Goal: Information Seeking & Learning: Learn about a topic

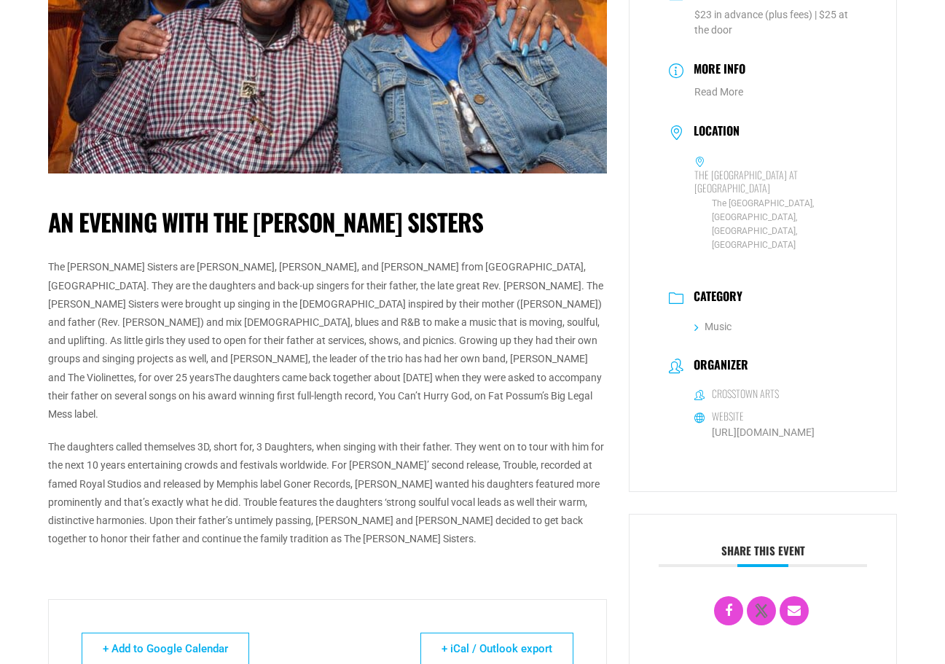
scroll to position [291, 0]
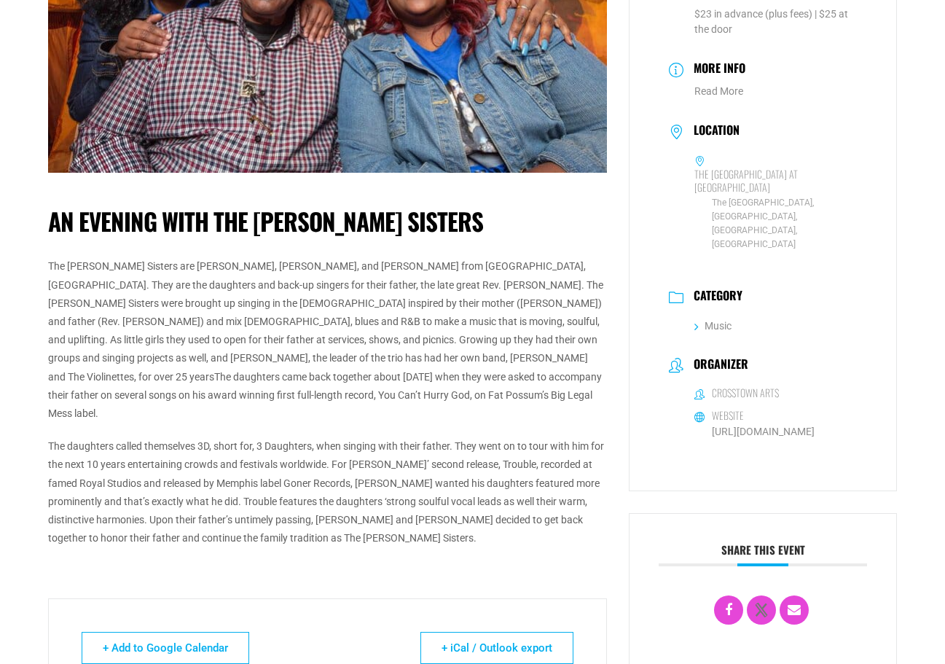
click at [304, 338] on p "The [PERSON_NAME] Sisters are [PERSON_NAME], [PERSON_NAME], and [PERSON_NAME] f…" at bounding box center [327, 339] width 559 height 165
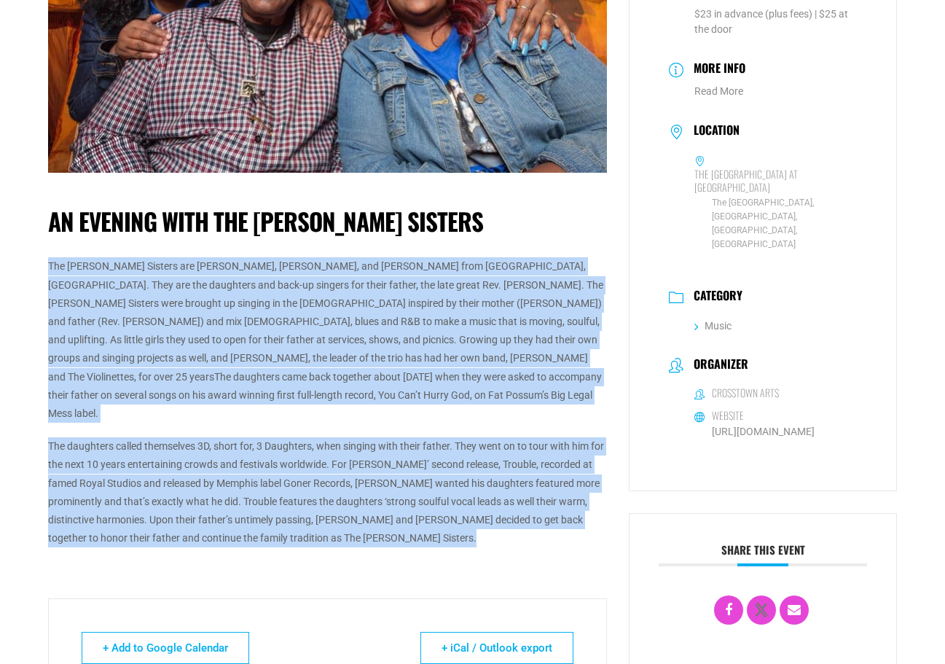
drag, startPoint x: 304, startPoint y: 338, endPoint x: 306, endPoint y: 433, distance: 95.5
click at [306, 433] on div "The [PERSON_NAME] Sisters are [PERSON_NAME], [PERSON_NAME], and [PERSON_NAME] f…" at bounding box center [327, 402] width 559 height 290
click at [306, 437] on p "The daughters called themselves 3D, short for, 3 Daughters, when singing with t…" at bounding box center [327, 492] width 559 height 110
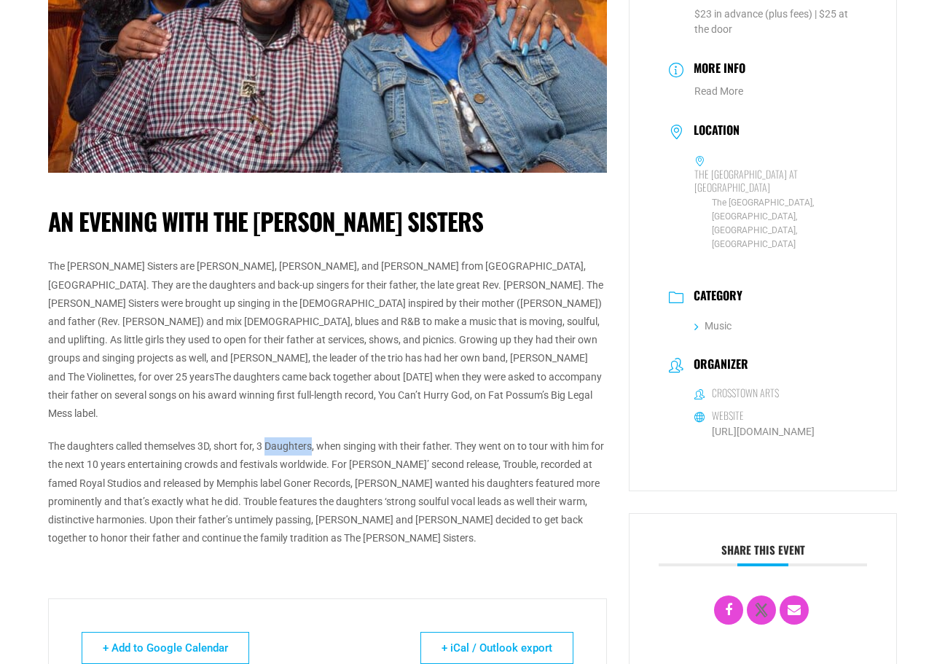
click at [306, 437] on p "The daughters called themselves 3D, short for, 3 Daughters, when singing with t…" at bounding box center [327, 492] width 559 height 110
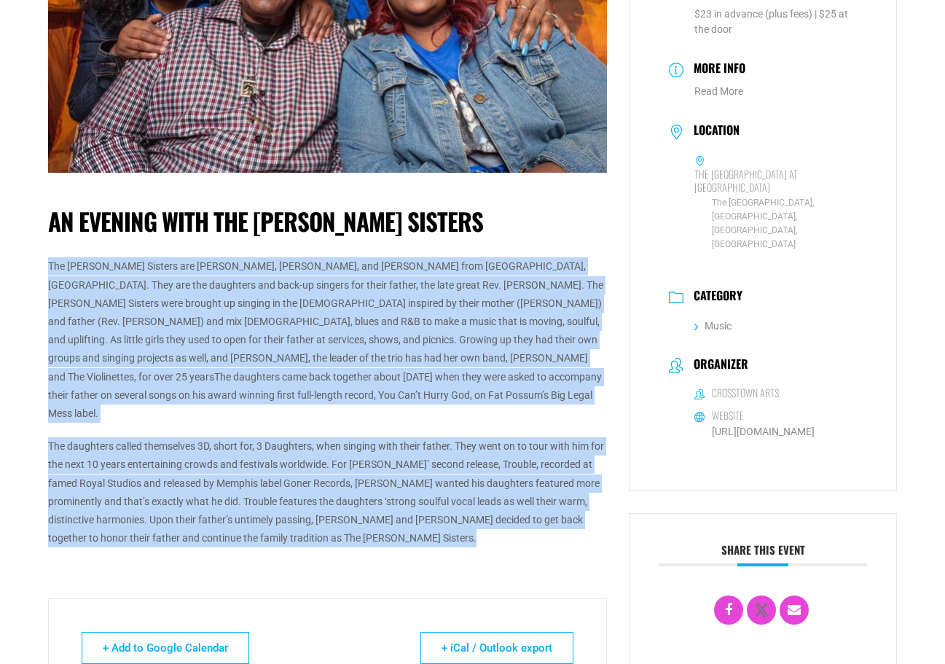
drag, startPoint x: 306, startPoint y: 433, endPoint x: 310, endPoint y: 358, distance: 75.1
click at [310, 358] on div "The [PERSON_NAME] Sisters are [PERSON_NAME], [PERSON_NAME], and [PERSON_NAME] f…" at bounding box center [327, 402] width 559 height 290
click at [310, 358] on p "The [PERSON_NAME] Sisters are [PERSON_NAME], [PERSON_NAME], and [PERSON_NAME] f…" at bounding box center [327, 339] width 559 height 165
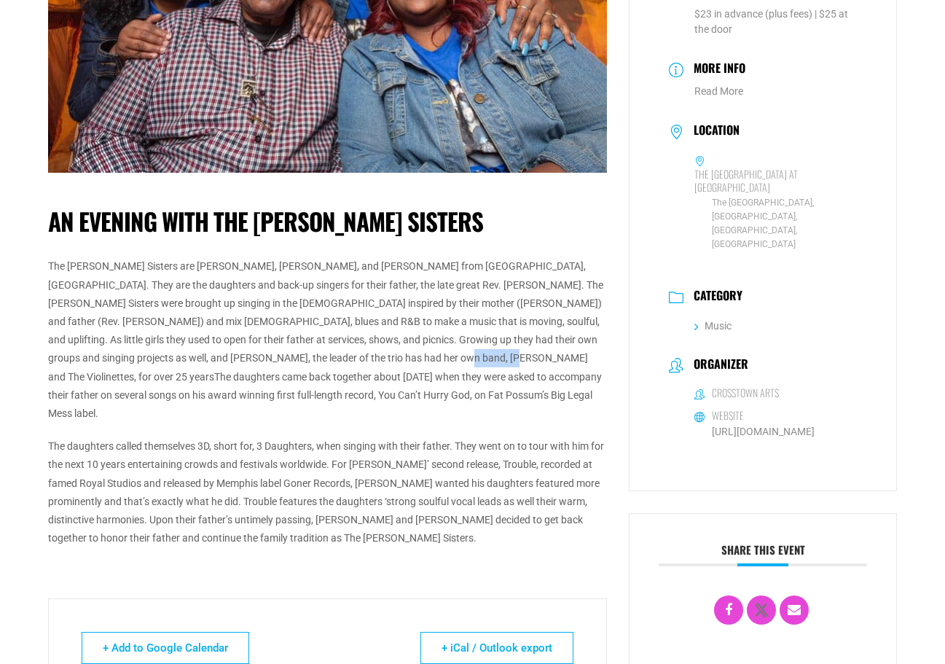
click at [310, 358] on p "The [PERSON_NAME] Sisters are [PERSON_NAME], [PERSON_NAME], and [PERSON_NAME] f…" at bounding box center [327, 339] width 559 height 165
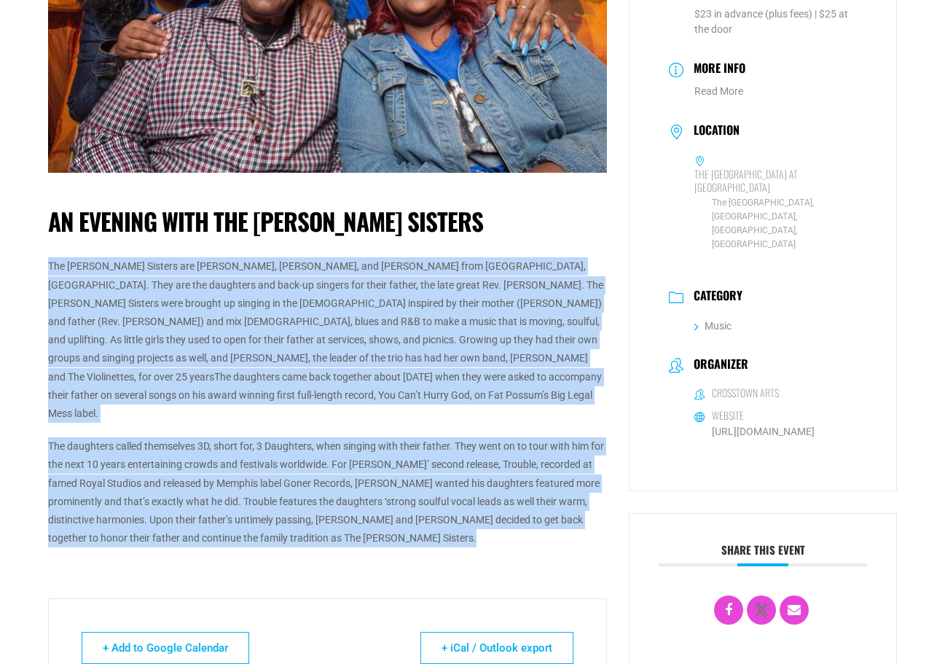
drag, startPoint x: 310, startPoint y: 358, endPoint x: 304, endPoint y: 427, distance: 68.7
click at [304, 427] on div "The [PERSON_NAME] Sisters are [PERSON_NAME], [PERSON_NAME], and [PERSON_NAME] f…" at bounding box center [327, 402] width 559 height 290
click at [304, 437] on p "The daughters called themselves 3D, short for, 3 Daughters, when singing with t…" at bounding box center [327, 492] width 559 height 110
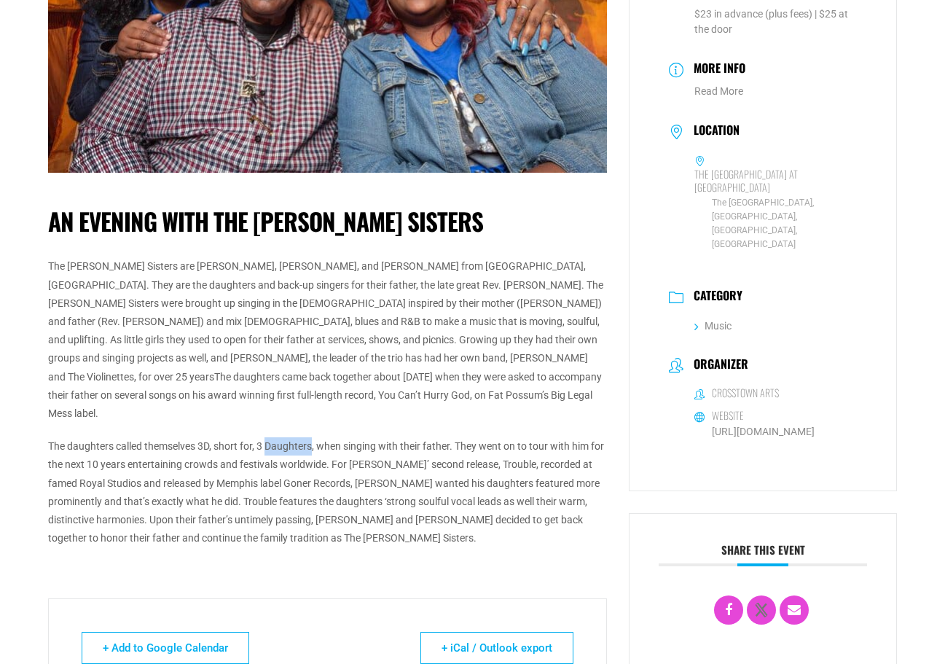
click at [304, 437] on p "The daughters called themselves 3D, short for, 3 Daughters, when singing with t…" at bounding box center [327, 492] width 559 height 110
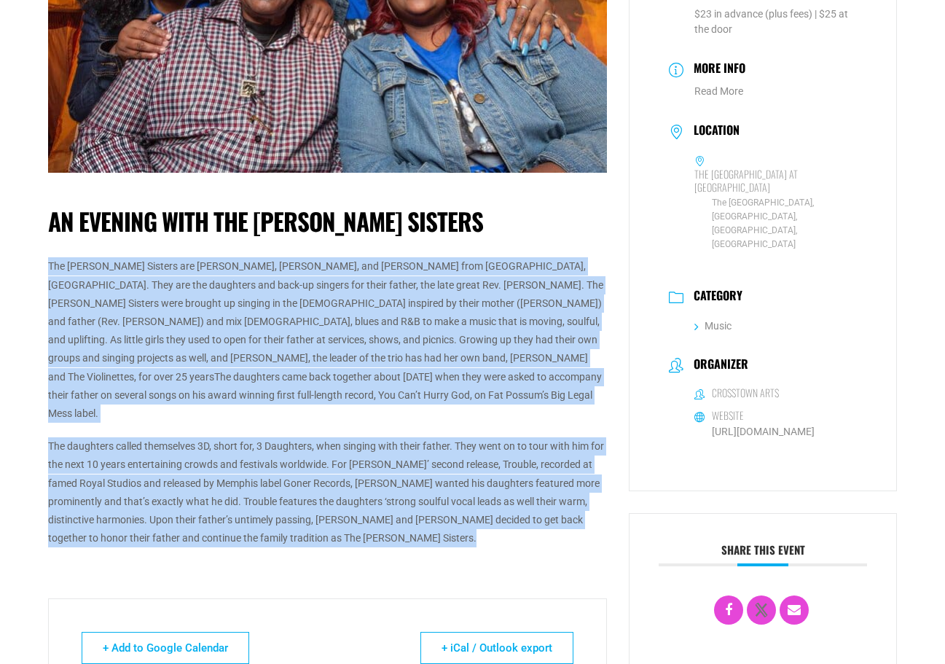
drag, startPoint x: 304, startPoint y: 427, endPoint x: 318, endPoint y: 337, distance: 90.7
click at [318, 337] on div "The [PERSON_NAME] Sisters are [PERSON_NAME], [PERSON_NAME], and [PERSON_NAME] f…" at bounding box center [327, 402] width 559 height 290
click at [318, 337] on p "The [PERSON_NAME] Sisters are [PERSON_NAME], [PERSON_NAME], and [PERSON_NAME] f…" at bounding box center [327, 339] width 559 height 165
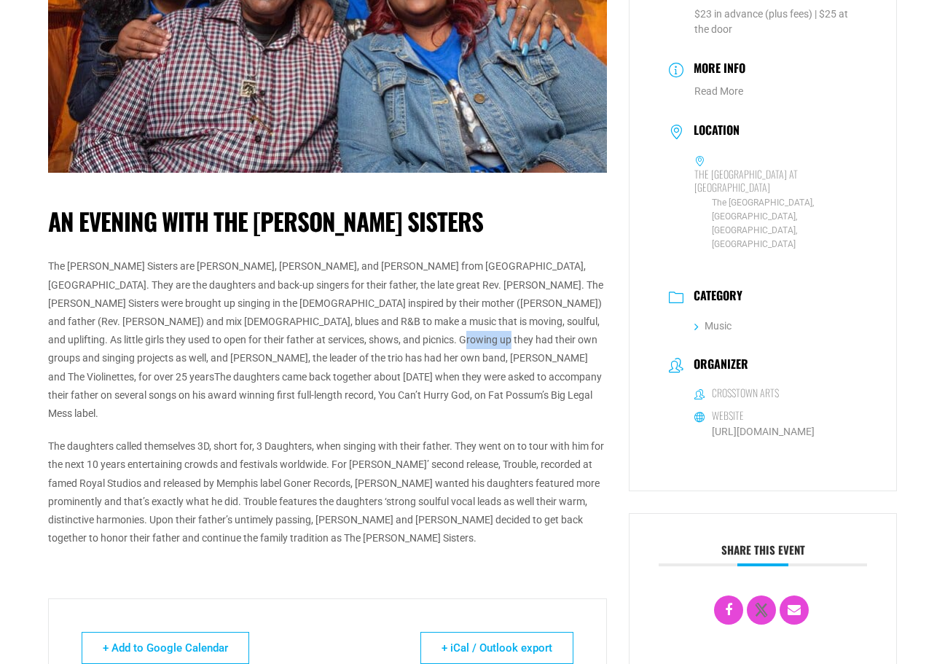
click at [318, 337] on p "The [PERSON_NAME] Sisters are [PERSON_NAME], [PERSON_NAME], and [PERSON_NAME] f…" at bounding box center [327, 339] width 559 height 165
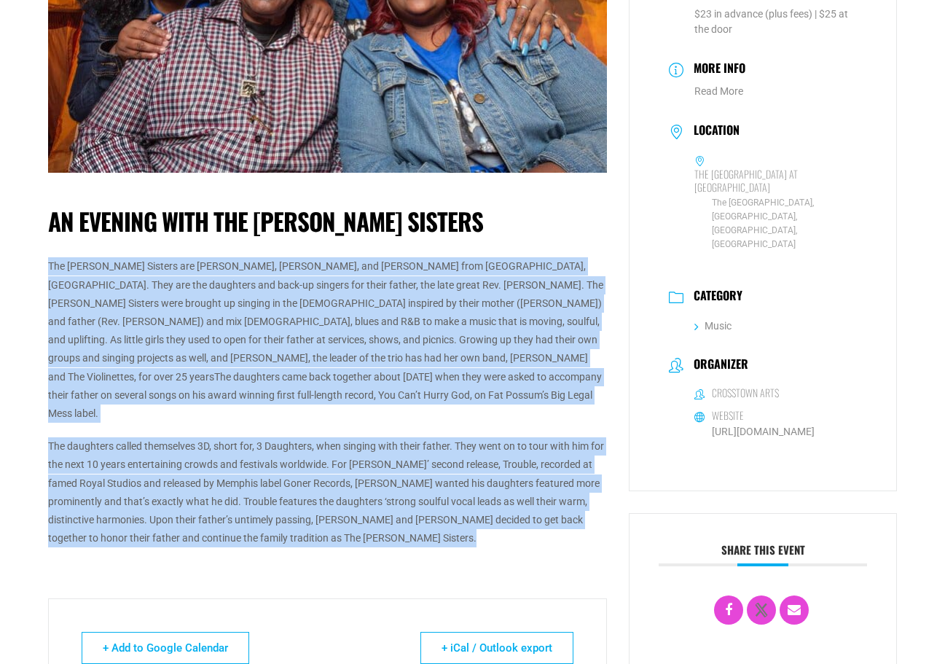
drag, startPoint x: 318, startPoint y: 337, endPoint x: 305, endPoint y: 428, distance: 91.3
click at [305, 428] on div "The [PERSON_NAME] Sisters are [PERSON_NAME], [PERSON_NAME], and [PERSON_NAME] f…" at bounding box center [327, 402] width 559 height 290
click at [305, 437] on p "The daughters called themselves 3D, short for, 3 Daughters, when singing with t…" at bounding box center [327, 492] width 559 height 110
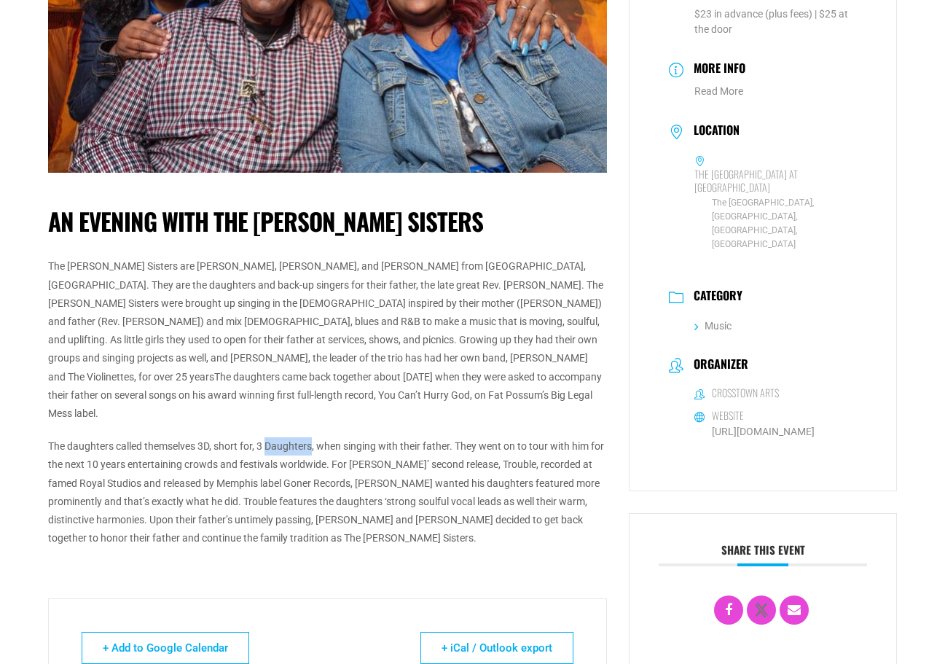
click at [305, 437] on p "The daughters called themselves 3D, short for, 3 Daughters, when singing with t…" at bounding box center [327, 492] width 559 height 110
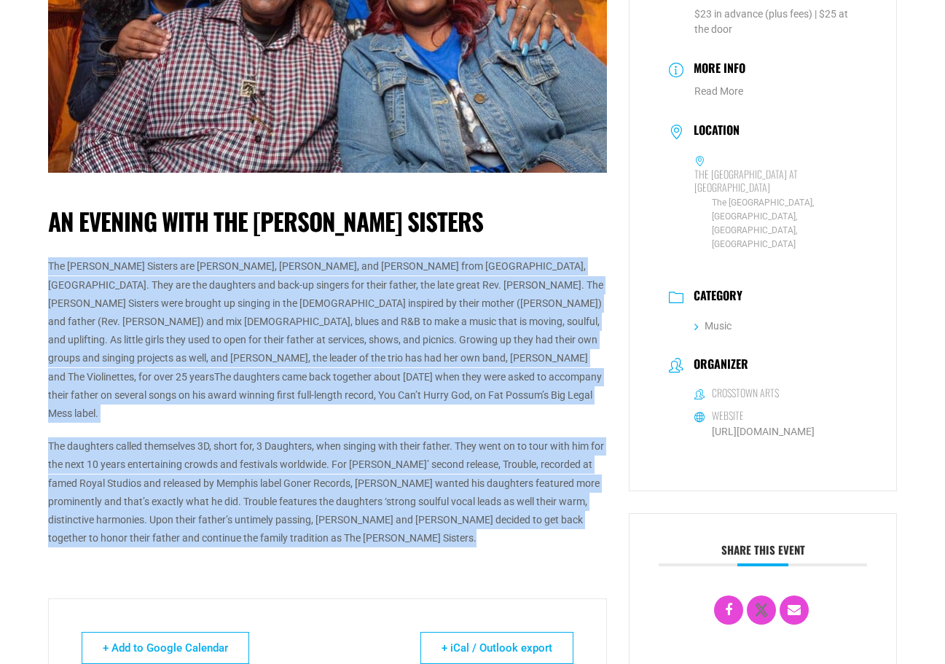
drag, startPoint x: 305, startPoint y: 428, endPoint x: 309, endPoint y: 369, distance: 58.4
click at [309, 369] on div "The [PERSON_NAME] Sisters are [PERSON_NAME], [PERSON_NAME], and [PERSON_NAME] f…" at bounding box center [327, 402] width 559 height 290
click at [309, 369] on p "The [PERSON_NAME] Sisters are [PERSON_NAME], [PERSON_NAME], and [PERSON_NAME] f…" at bounding box center [327, 339] width 559 height 165
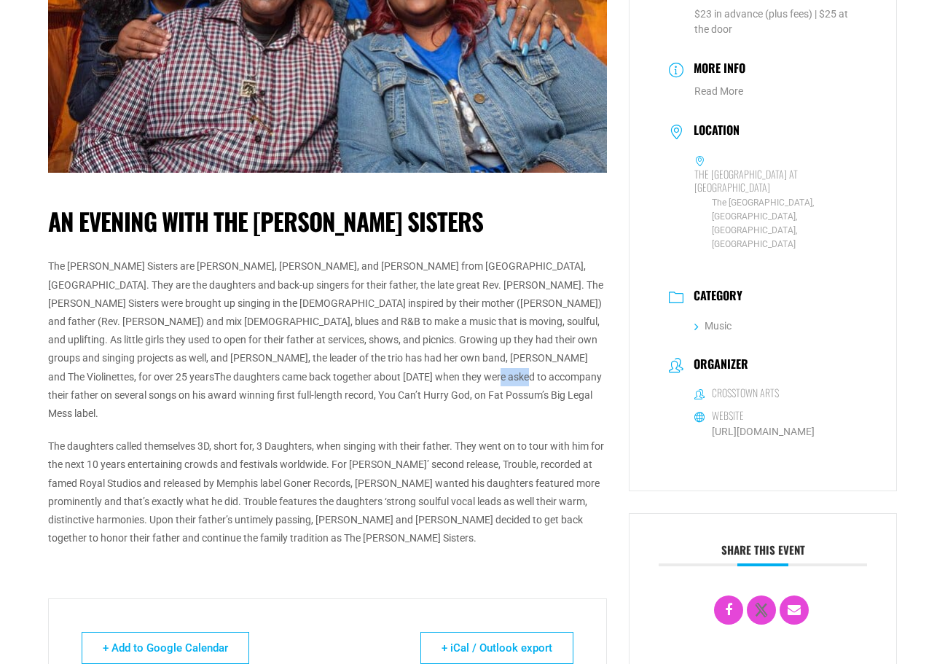
click at [309, 369] on p "The [PERSON_NAME] Sisters are [PERSON_NAME], [PERSON_NAME], and [PERSON_NAME] f…" at bounding box center [327, 339] width 559 height 165
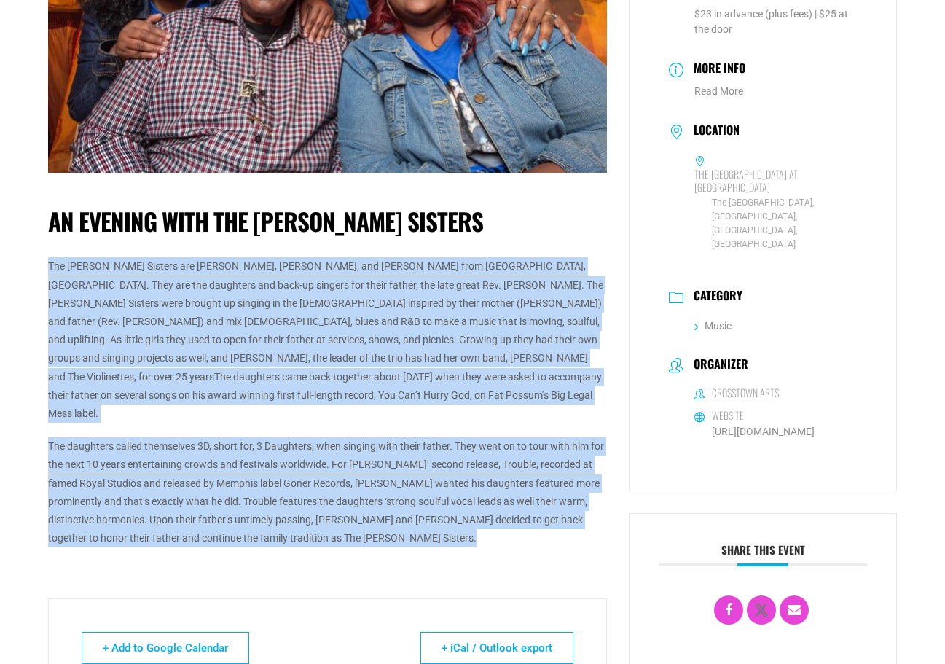
drag, startPoint x: 309, startPoint y: 369, endPoint x: 308, endPoint y: 413, distance: 44.4
click at [308, 413] on div "The [PERSON_NAME] Sisters are [PERSON_NAME], [PERSON_NAME], and [PERSON_NAME] f…" at bounding box center [327, 402] width 559 height 290
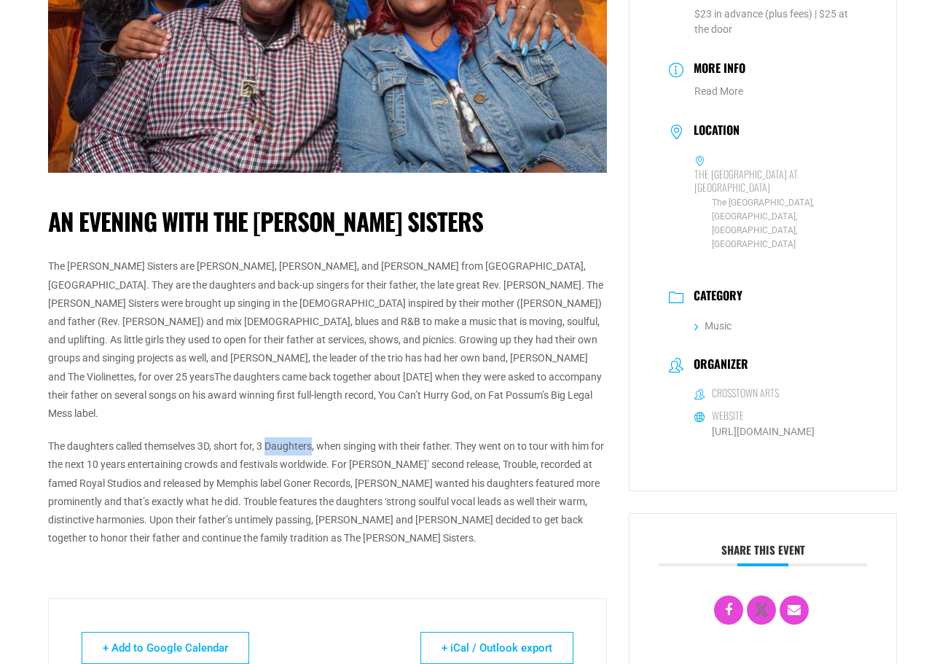
click at [308, 413] on div "The [PERSON_NAME] Sisters are [PERSON_NAME], [PERSON_NAME], and [PERSON_NAME] f…" at bounding box center [327, 402] width 559 height 290
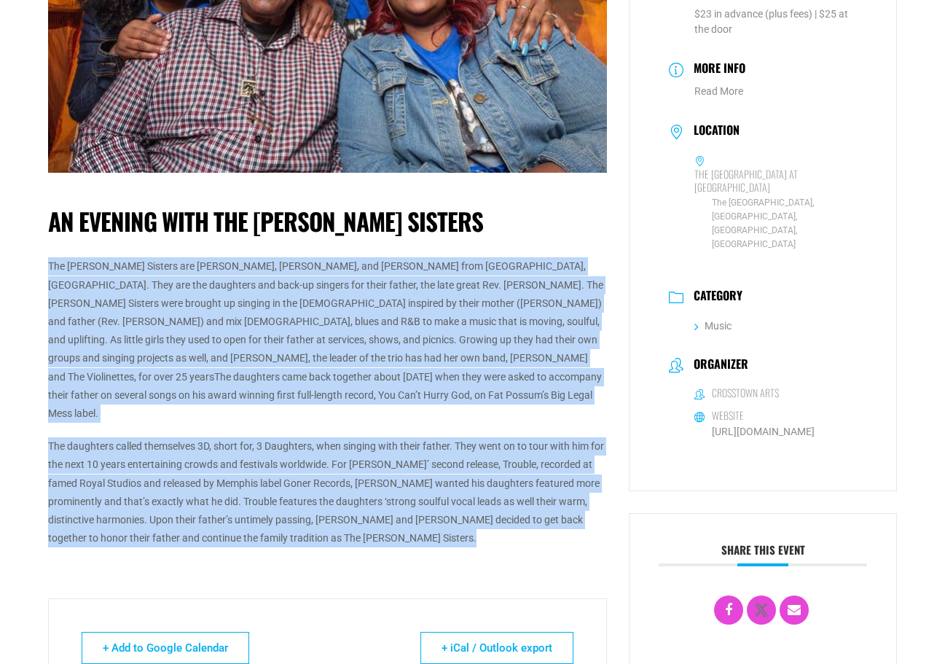
drag, startPoint x: 308, startPoint y: 413, endPoint x: 307, endPoint y: 382, distance: 30.6
click at [307, 382] on div "The [PERSON_NAME] Sisters are [PERSON_NAME], [PERSON_NAME], and [PERSON_NAME] f…" at bounding box center [327, 402] width 559 height 290
click at [307, 382] on p "The [PERSON_NAME] Sisters are [PERSON_NAME], [PERSON_NAME], and [PERSON_NAME] f…" at bounding box center [327, 339] width 559 height 165
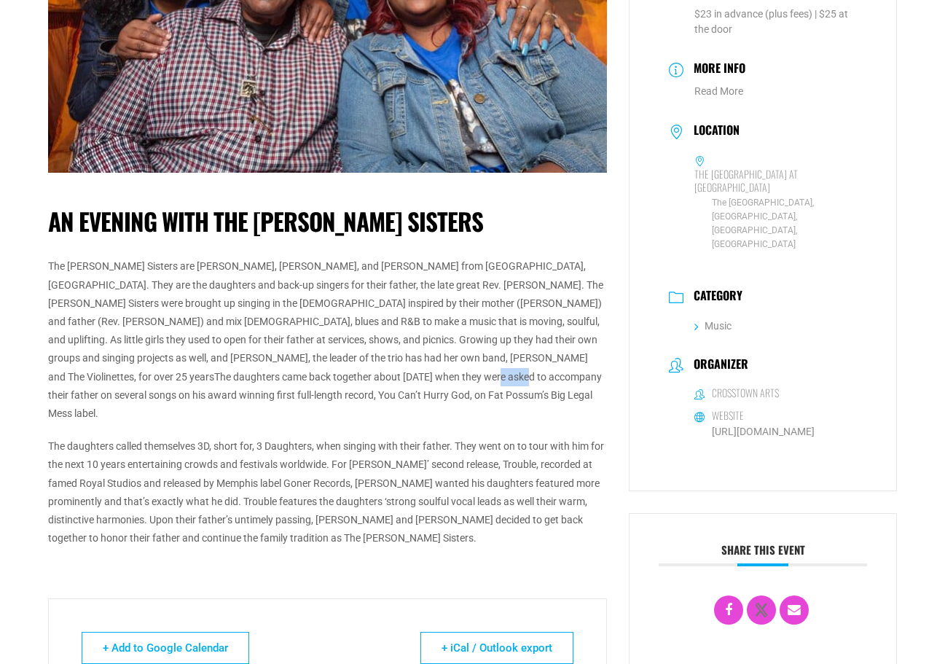
click at [307, 382] on p "The [PERSON_NAME] Sisters are [PERSON_NAME], [PERSON_NAME], and [PERSON_NAME] f…" at bounding box center [327, 339] width 559 height 165
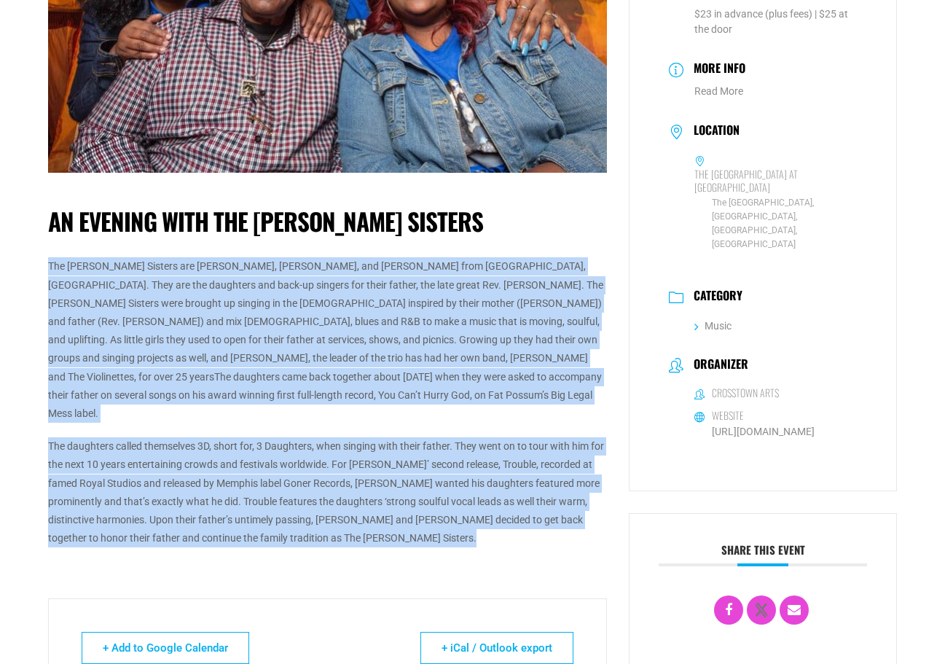
drag, startPoint x: 307, startPoint y: 382, endPoint x: 299, endPoint y: 429, distance: 47.2
click at [299, 429] on div "The [PERSON_NAME] Sisters are [PERSON_NAME], [PERSON_NAME], and [PERSON_NAME] f…" at bounding box center [327, 402] width 559 height 290
click at [299, 437] on p "The daughters called themselves 3D, short for, 3 Daughters, when singing with t…" at bounding box center [327, 492] width 559 height 110
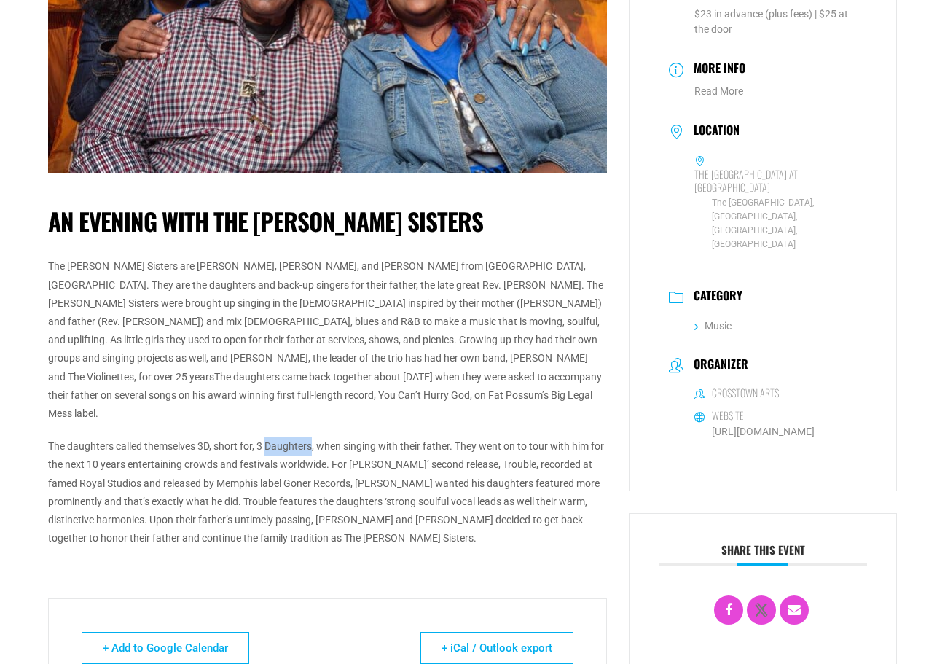
click at [299, 437] on p "The daughters called themselves 3D, short for, 3 Daughters, when singing with t…" at bounding box center [327, 492] width 559 height 110
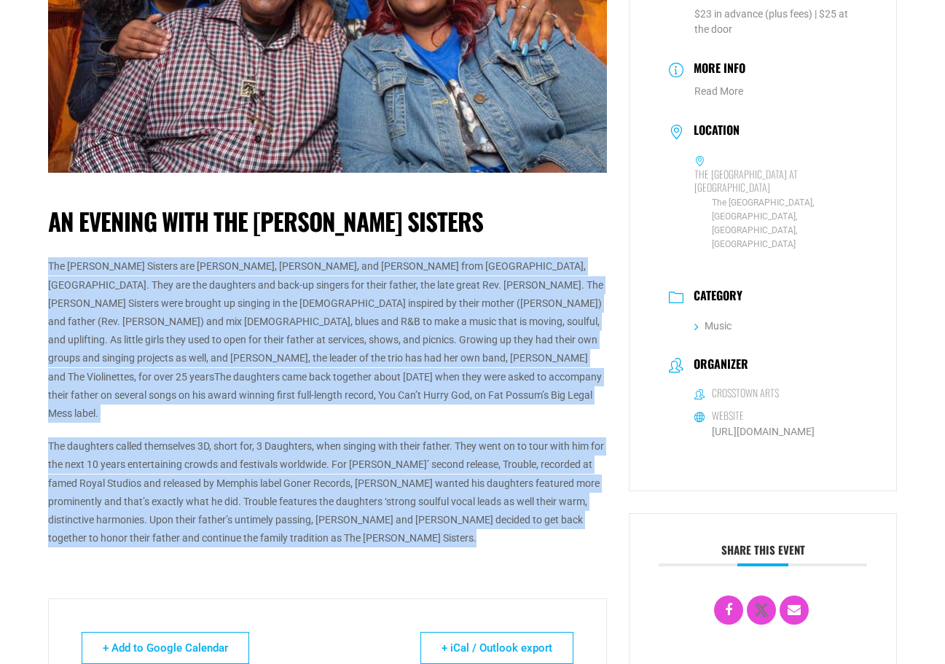
drag, startPoint x: 299, startPoint y: 429, endPoint x: 303, endPoint y: 396, distance: 33.7
click at [303, 396] on div "The [PERSON_NAME] Sisters are [PERSON_NAME], [PERSON_NAME], and [PERSON_NAME] f…" at bounding box center [327, 402] width 559 height 290
click at [303, 396] on p "The [PERSON_NAME] Sisters are [PERSON_NAME], [PERSON_NAME], and [PERSON_NAME] f…" at bounding box center [327, 339] width 559 height 165
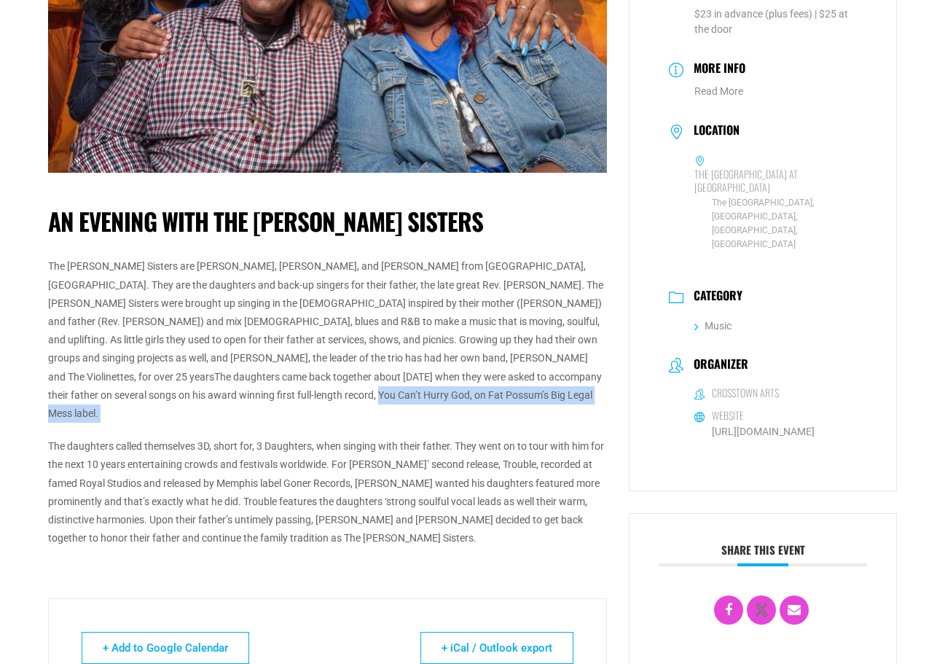
click at [303, 396] on p "The [PERSON_NAME] Sisters are [PERSON_NAME], [PERSON_NAME], and [PERSON_NAME] f…" at bounding box center [327, 339] width 559 height 165
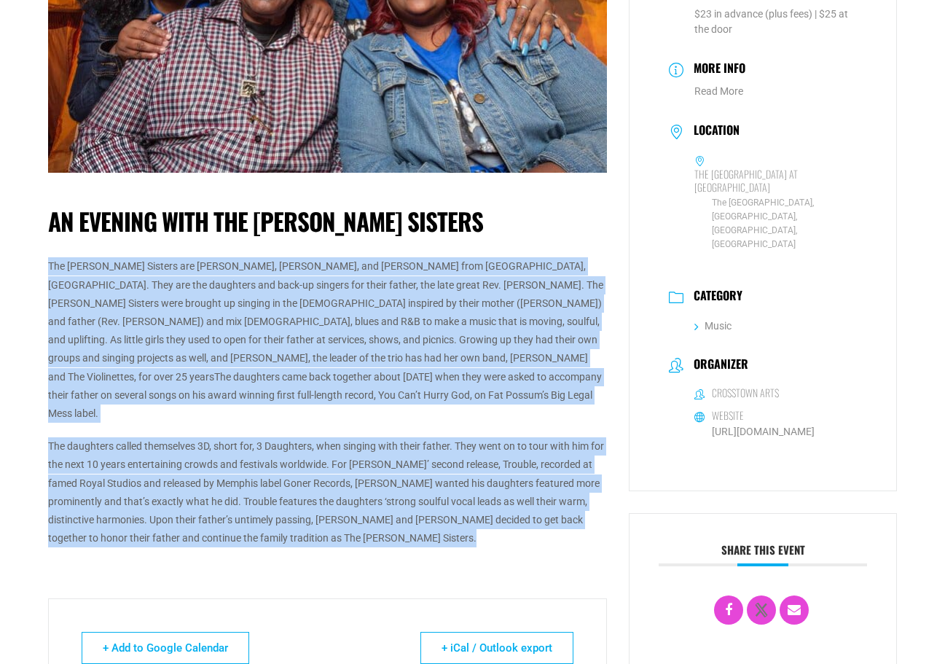
drag, startPoint x: 303, startPoint y: 396, endPoint x: 298, endPoint y: 423, distance: 28.1
click at [298, 423] on div "The [PERSON_NAME] Sisters are [PERSON_NAME], [PERSON_NAME], and [PERSON_NAME] f…" at bounding box center [327, 402] width 559 height 290
click at [298, 437] on p "The daughters called themselves 3D, short for, 3 Daughters, when singing with t…" at bounding box center [327, 492] width 559 height 110
